Goal: Book appointment/travel/reservation

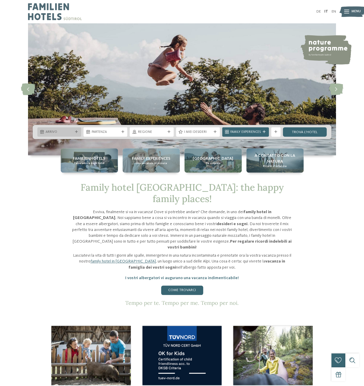
click at [72, 130] on div "Arrivo" at bounding box center [59, 132] width 30 height 5
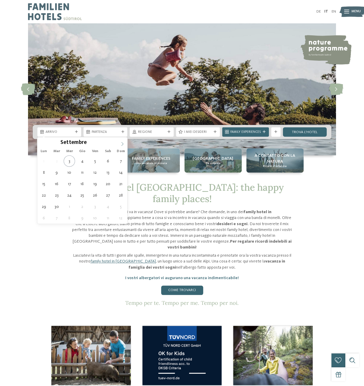
click at [118, 143] on span at bounding box center [122, 142] width 10 height 10
click at [119, 143] on span at bounding box center [122, 142] width 10 height 10
type div "[DATE]"
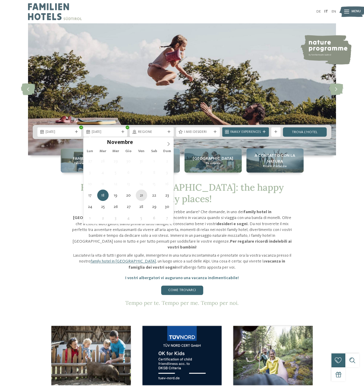
type div "[DATE]"
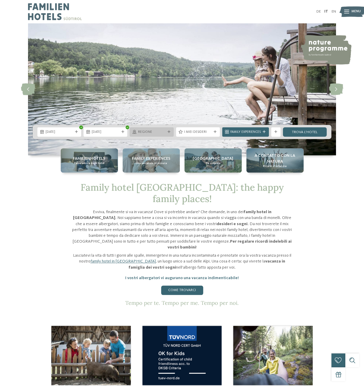
click at [155, 132] on span "Regione" at bounding box center [151, 132] width 27 height 5
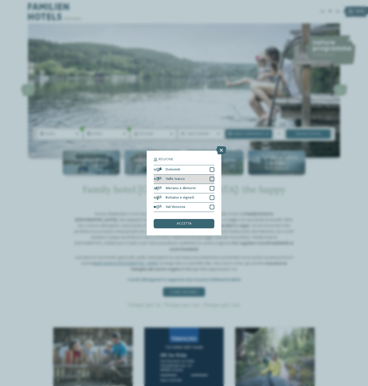
click at [191, 175] on div "Valle Isarco" at bounding box center [184, 179] width 61 height 9
click at [191, 170] on div "Dolomiti" at bounding box center [184, 169] width 61 height 9
click at [193, 186] on div "Merano e dintorni" at bounding box center [184, 188] width 61 height 9
click at [193, 198] on div "Bolzano e vigneti" at bounding box center [184, 197] width 61 height 9
click at [194, 205] on div "Val Venosta" at bounding box center [184, 207] width 61 height 9
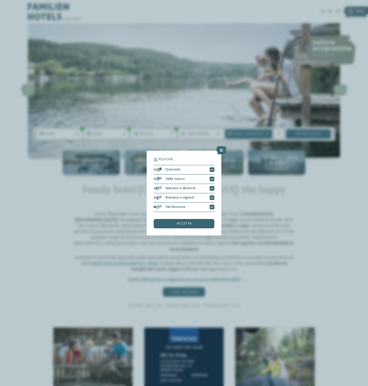
click at [192, 222] on div "accetta" at bounding box center [184, 223] width 61 height 9
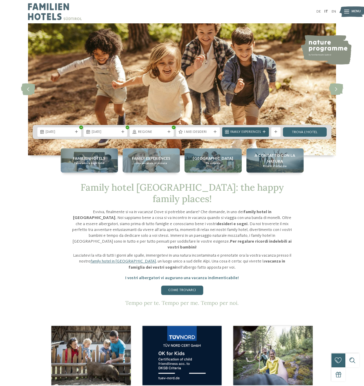
click at [243, 132] on span "Family Experiences" at bounding box center [245, 132] width 30 height 5
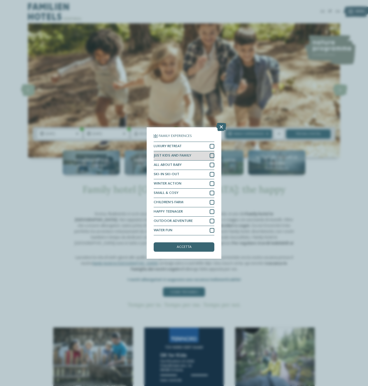
click at [210, 157] on div at bounding box center [212, 155] width 5 height 5
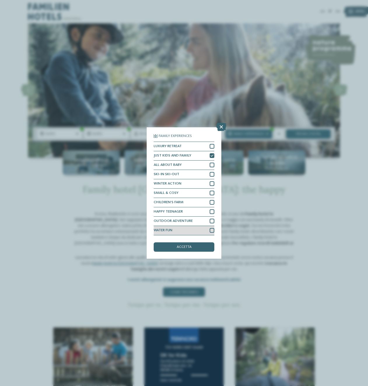
click at [197, 235] on div "WATER FUN" at bounding box center [184, 230] width 61 height 9
click at [194, 247] on div "accetta" at bounding box center [184, 246] width 61 height 9
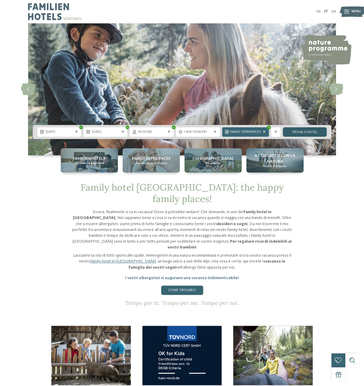
click at [298, 132] on link "trova l’hotel" at bounding box center [305, 131] width 44 height 9
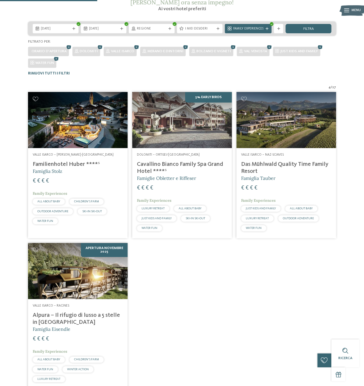
scroll to position [97, 0]
